Goal: Transaction & Acquisition: Purchase product/service

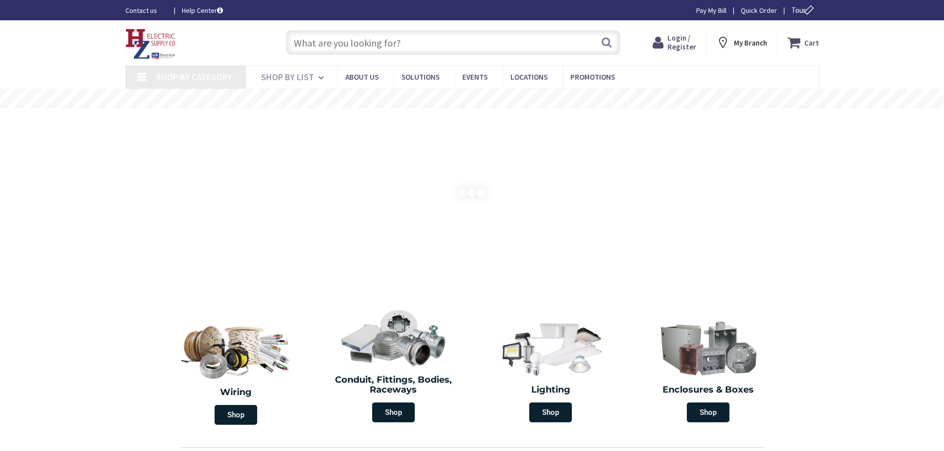
click at [339, 40] on input "text" at bounding box center [453, 42] width 334 height 25
type input "MA-[GEOGRAPHIC_DATA], [GEOGRAPHIC_DATA]"
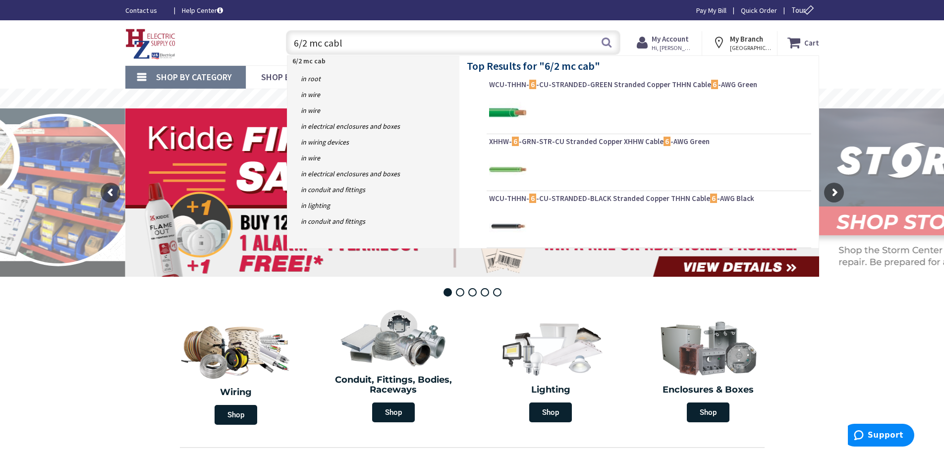
type input "6/2 mc cable"
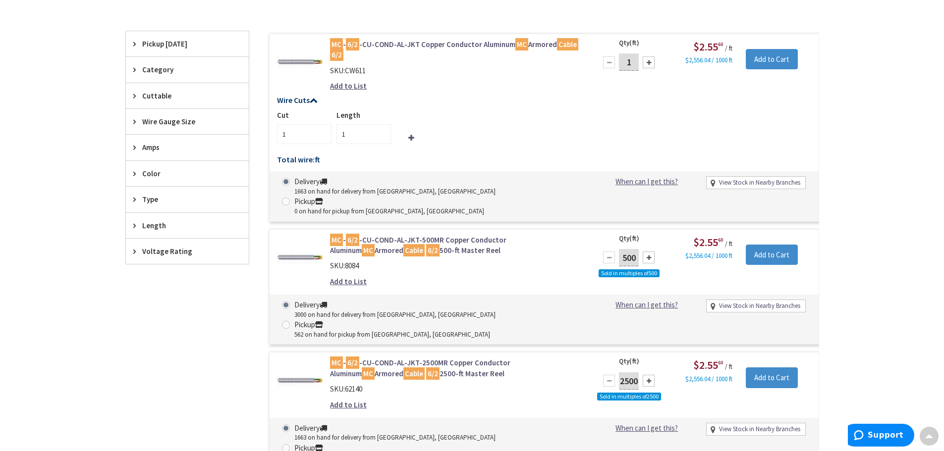
scroll to position [249, 0]
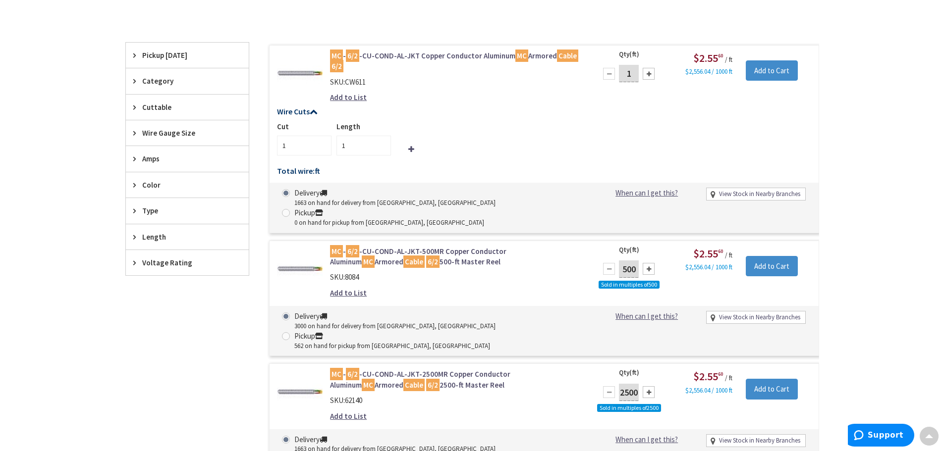
click at [436, 246] on link "MC - 6/2 -CU-COND-AL-JKT-500MR Copper Conductor Aluminum MC Armored Cable 6/2 5…" at bounding box center [456, 256] width 252 height 21
